Goal: Task Accomplishment & Management: Use online tool/utility

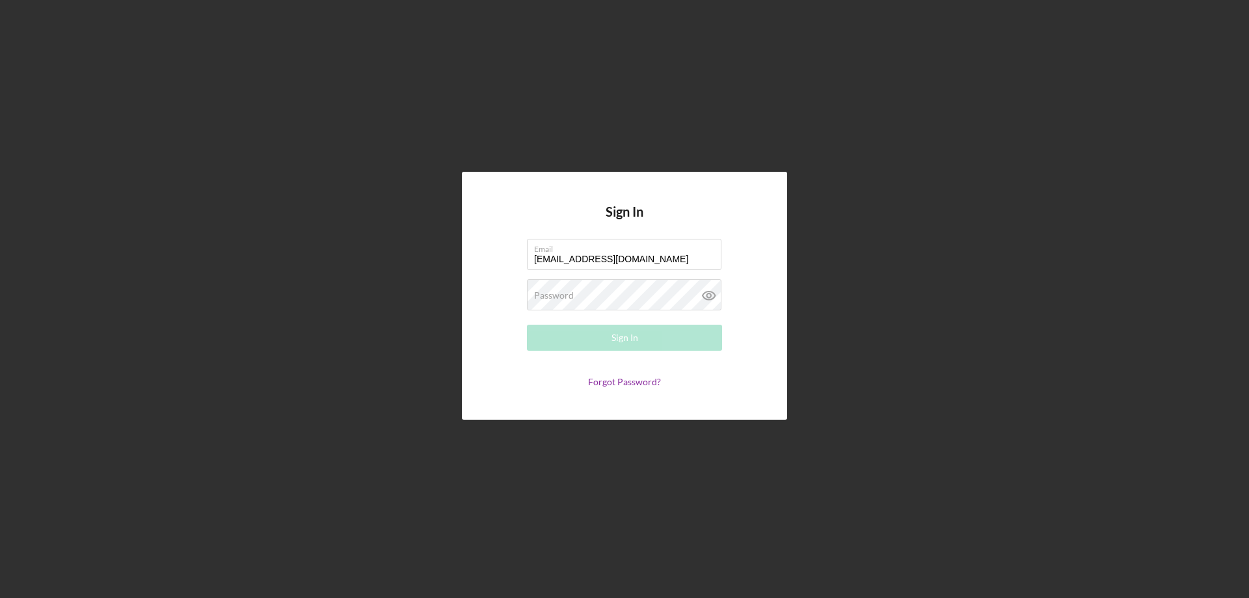
type input "[EMAIL_ADDRESS][DOMAIN_NAME]"
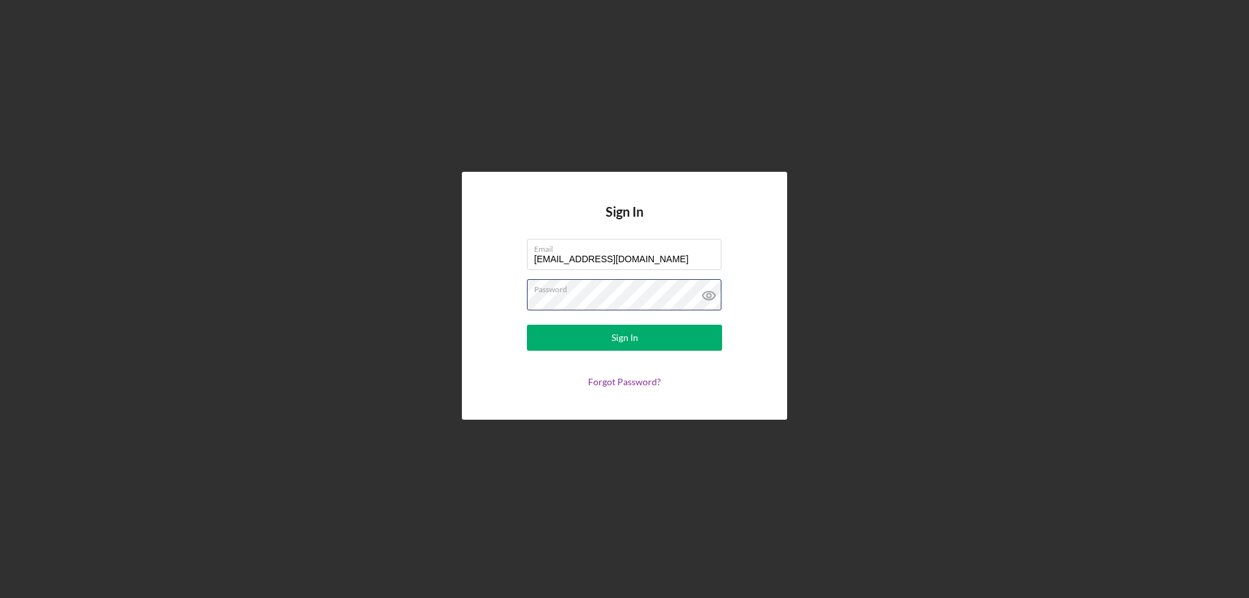
click at [527, 325] on button "Sign In" at bounding box center [624, 338] width 195 height 26
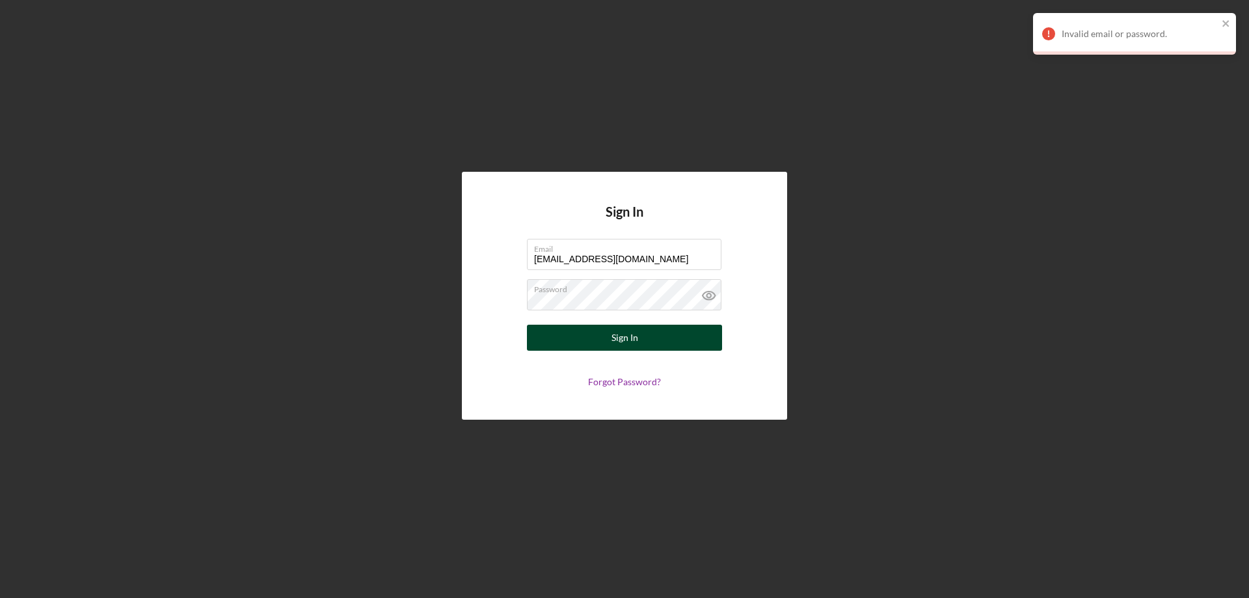
click at [629, 338] on div "Sign In" at bounding box center [624, 338] width 27 height 26
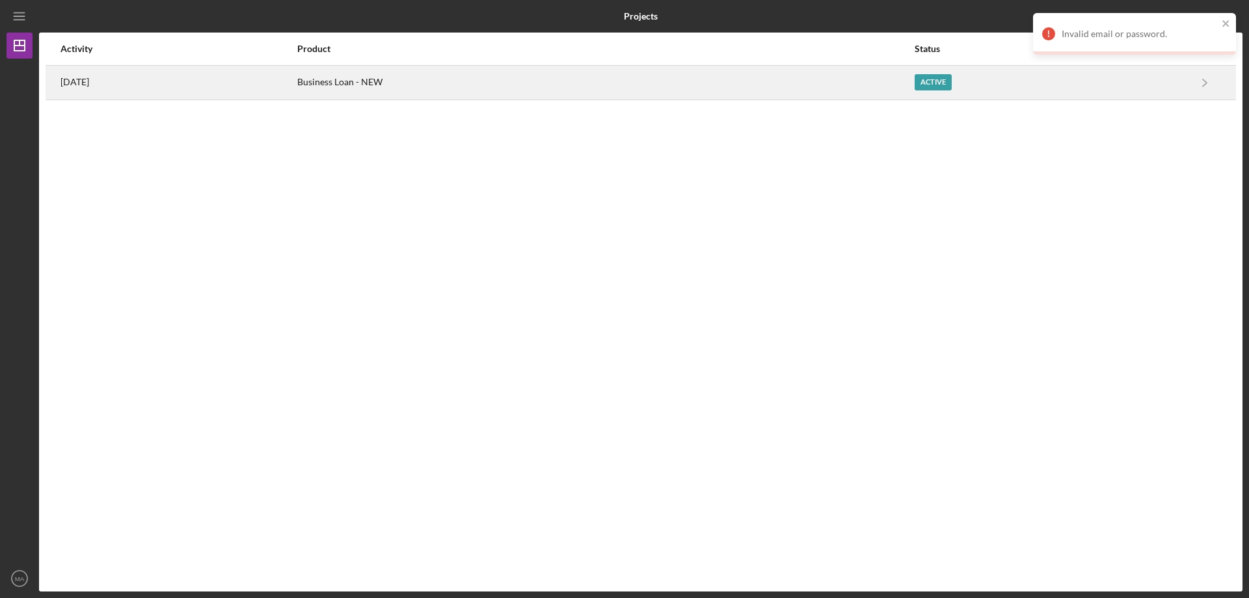
click at [937, 85] on div "Active" at bounding box center [932, 82] width 37 height 16
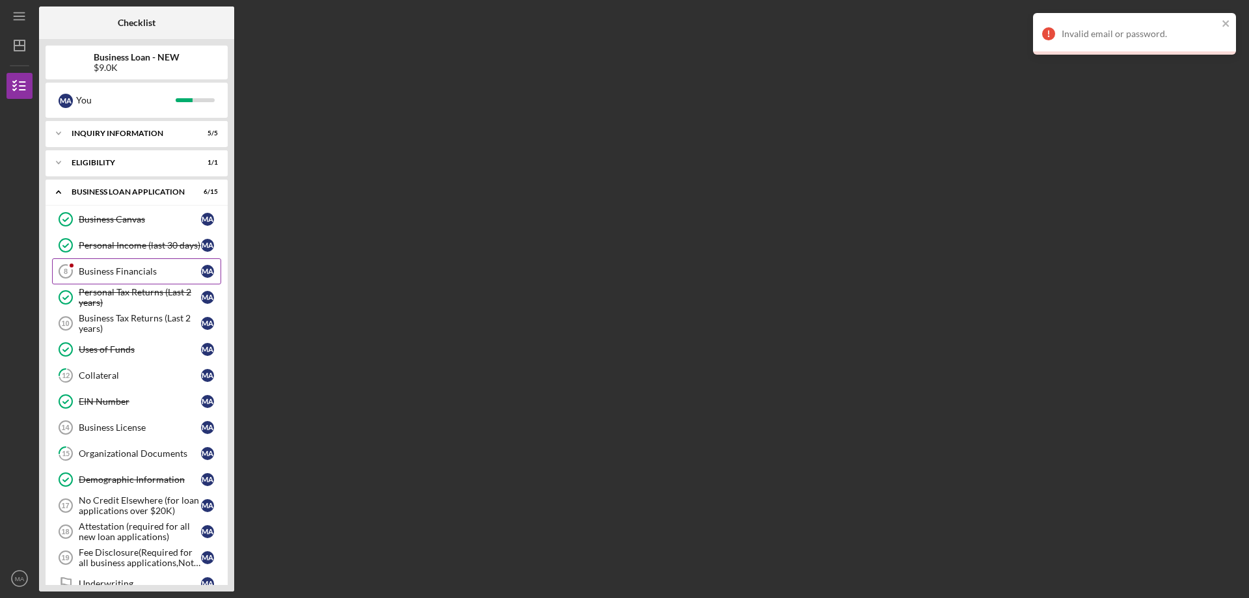
click at [135, 268] on div "Business Financials" at bounding box center [140, 271] width 122 height 10
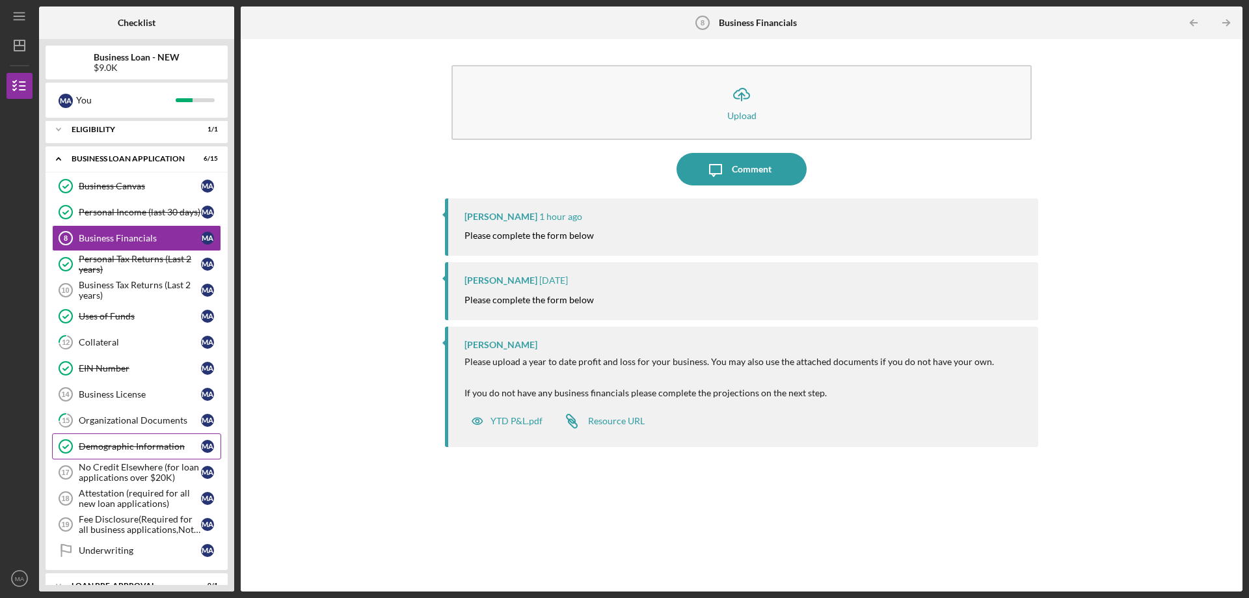
scroll to position [65, 0]
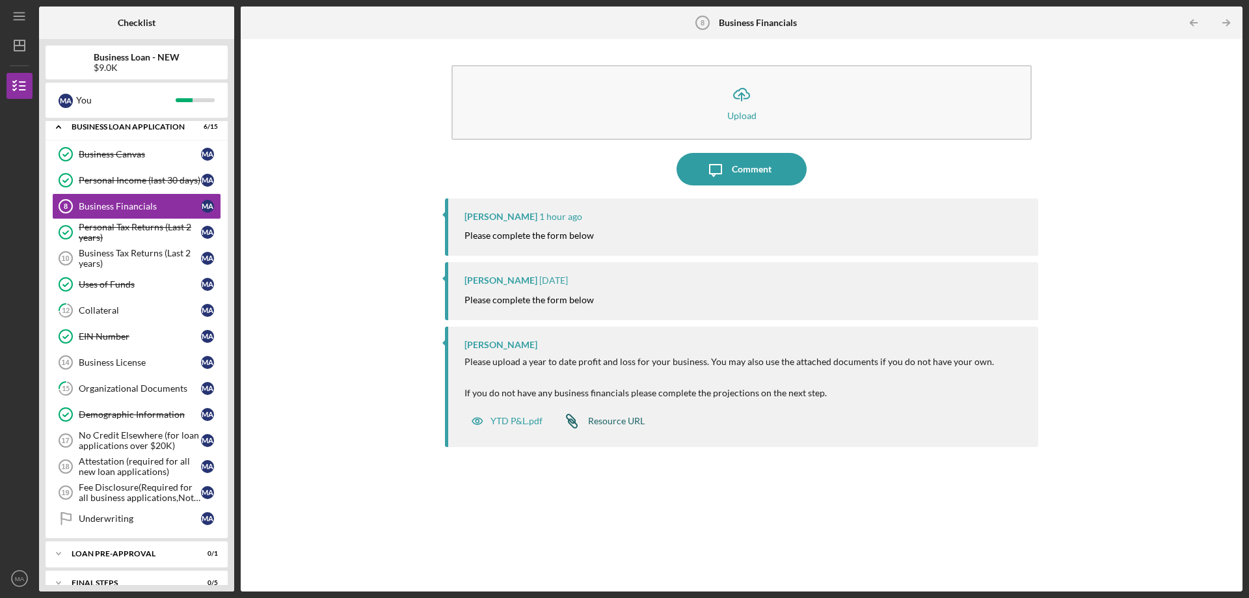
click at [622, 419] on div "Resource URL" at bounding box center [616, 421] width 57 height 10
click at [516, 419] on div "YTD P&L.pdf" at bounding box center [516, 421] width 52 height 10
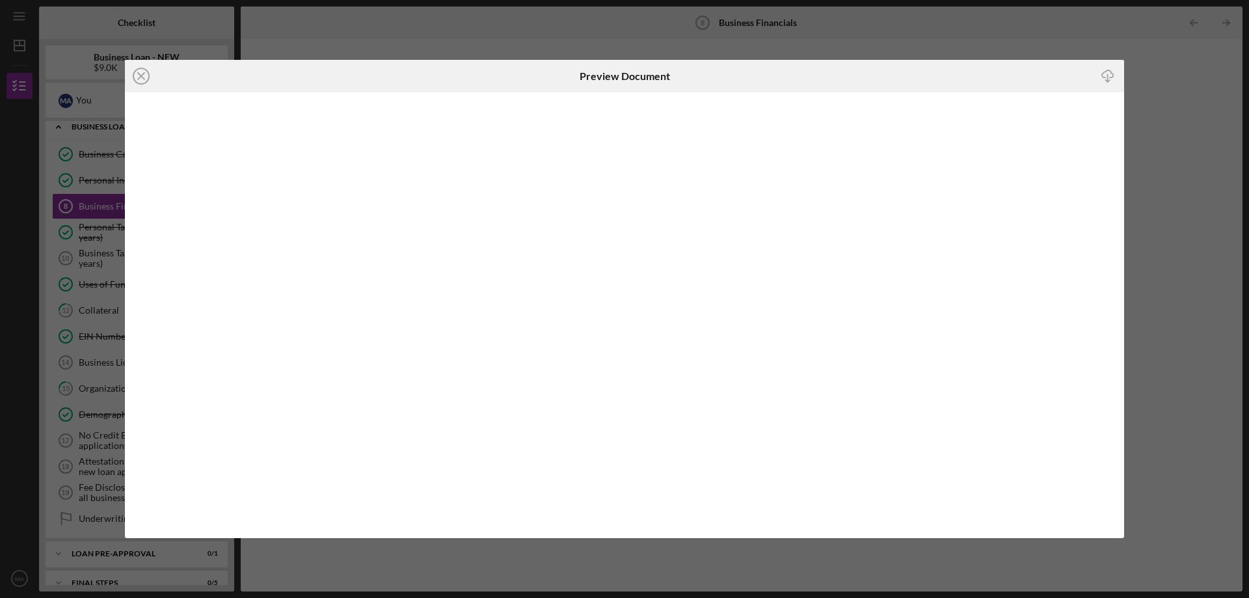
click at [1105, 77] on icon "Icon/Download" at bounding box center [1107, 75] width 29 height 29
click at [141, 75] on line at bounding box center [141, 76] width 7 height 7
